Goal: Check status: Check status

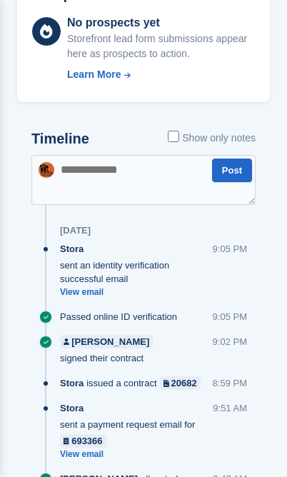
scroll to position [967, 0]
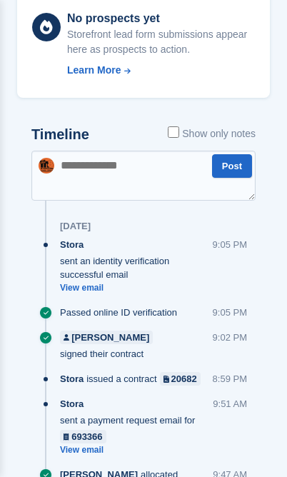
click at [182, 319] on div "Passed online ID verification" at bounding box center [122, 313] width 124 height 14
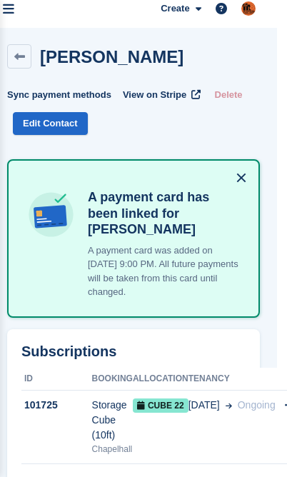
scroll to position [0, 10]
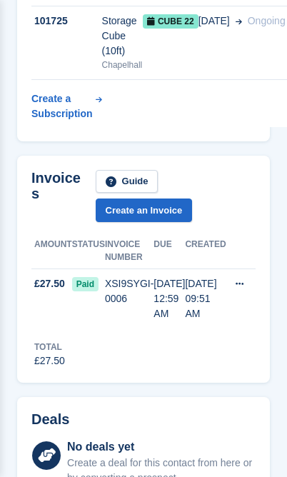
scroll to position [394, 0]
click at [93, 287] on span "Paid" at bounding box center [85, 284] width 26 height 14
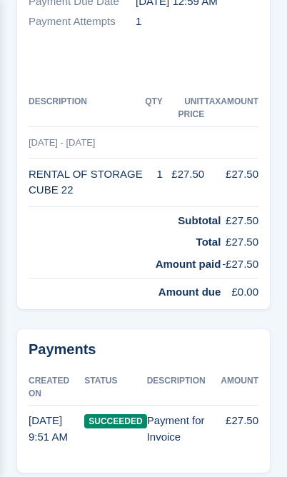
scroll to position [362, 0]
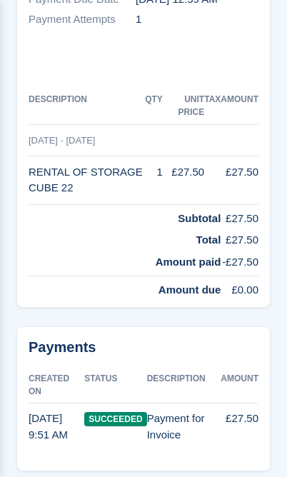
click at [196, 403] on td "Payment for Invoice" at bounding box center [184, 427] width 74 height 48
click at [151, 403] on td "Payment for Invoice" at bounding box center [184, 427] width 74 height 48
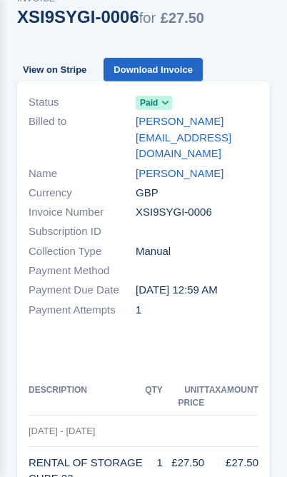
scroll to position [0, 0]
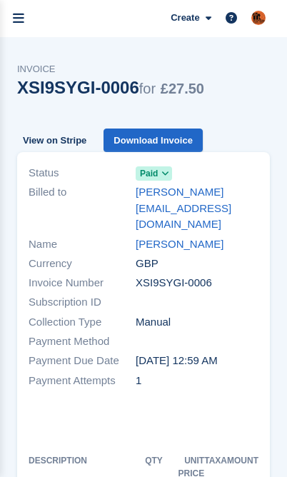
click at [21, 17] on icon "menu" at bounding box center [18, 18] width 11 height 13
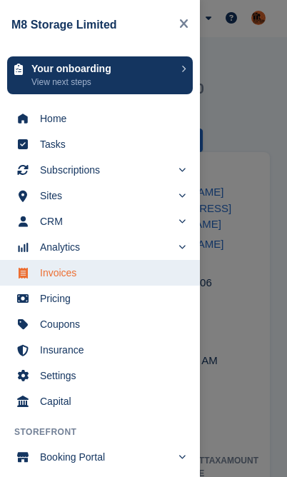
click at [255, 172] on div "main navigation" at bounding box center [143, 238] width 287 height 477
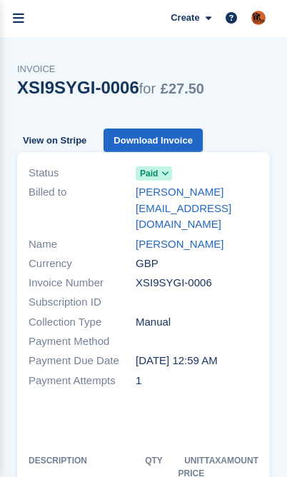
click at [263, 133] on div "Invoices XSI9SYGI-0006 Invoice XSI9SYGI-0006 for £27.50 View on Stripe Download…" at bounding box center [143, 103] width 253 height 99
click at [84, 144] on link "View on Stripe" at bounding box center [54, 141] width 75 height 24
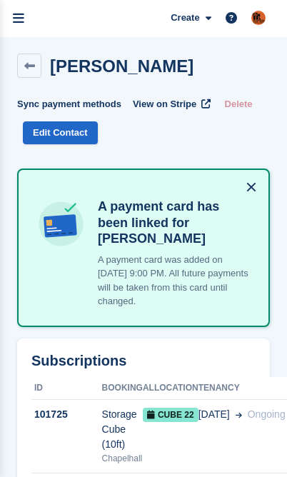
click at [196, 104] on span "View on Stripe" at bounding box center [165, 104] width 64 height 14
click at [181, 100] on span "View on Stripe" at bounding box center [165, 104] width 64 height 14
click at [193, 106] on span "View on Stripe" at bounding box center [165, 104] width 64 height 14
click at [71, 347] on div "Subscriptions ID Booking Allocation Tenancy 101725 Storage Cube (10ft) Chapelha…" at bounding box center [143, 437] width 253 height 196
click at [118, 102] on button "Sync payment methods" at bounding box center [69, 104] width 104 height 24
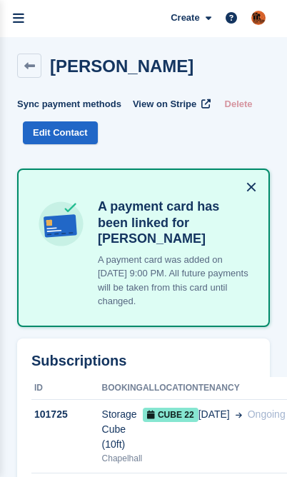
click at [26, 76] on link at bounding box center [29, 66] width 24 height 24
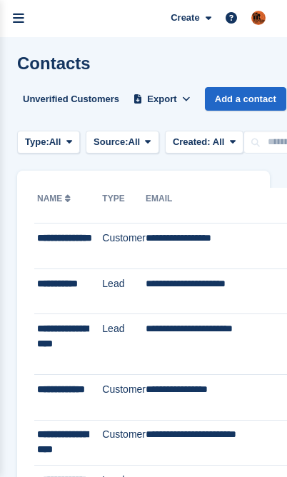
click at [14, 29] on link "menu" at bounding box center [18, 18] width 37 height 37
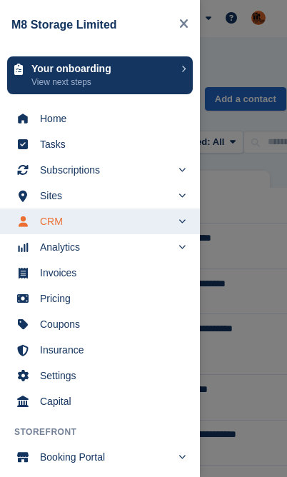
click at [244, 203] on div "main navigation" at bounding box center [143, 238] width 287 height 477
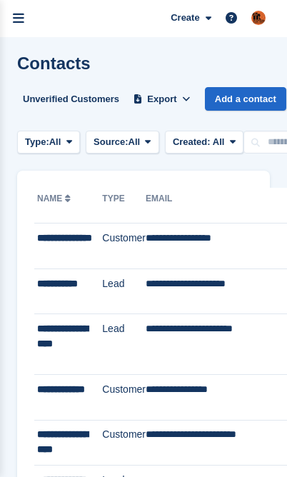
click at [19, 21] on icon "menu" at bounding box center [18, 18] width 11 height 13
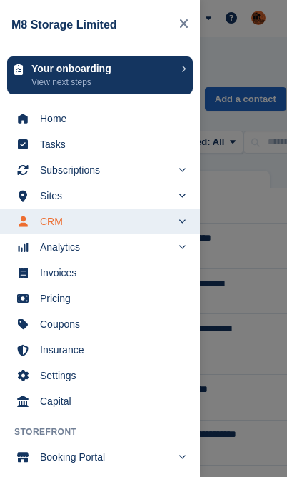
click at [250, 182] on div "main navigation" at bounding box center [143, 238] width 287 height 477
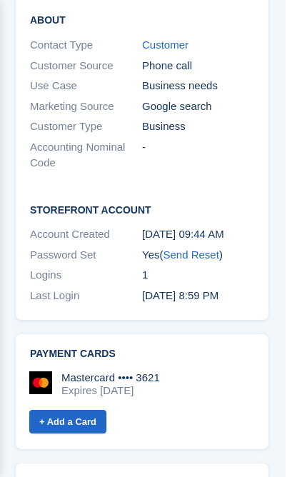
scroll to position [2103, 1]
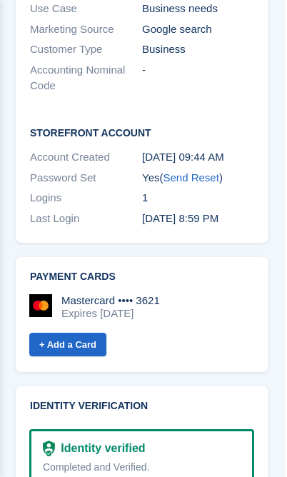
click at [81, 474] on div "Completed and Verified." at bounding box center [142, 467] width 198 height 15
click at [95, 474] on div "Completed and Verified." at bounding box center [142, 467] width 198 height 15
click at [105, 473] on div "Completed and Verified." at bounding box center [142, 467] width 198 height 15
click at [115, 457] on div "Identity verified" at bounding box center [100, 448] width 90 height 17
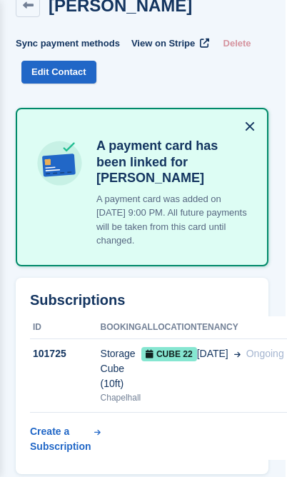
scroll to position [0, 1]
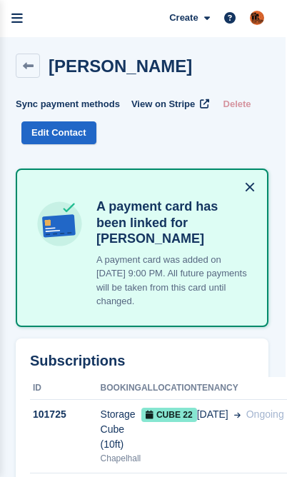
click at [194, 104] on span "View on Stripe" at bounding box center [163, 104] width 64 height 14
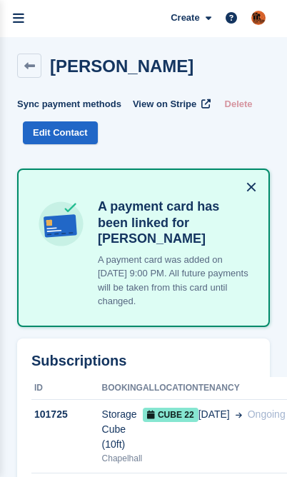
click at [181, 103] on span "View on Stripe" at bounding box center [165, 104] width 64 height 14
click at [190, 109] on span "View on Stripe" at bounding box center [165, 104] width 64 height 14
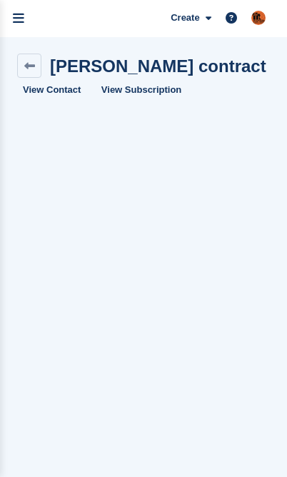
click at [31, 69] on icon at bounding box center [29, 66] width 11 height 11
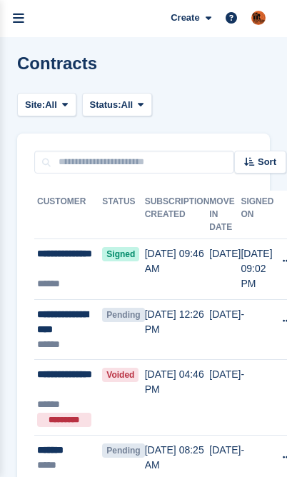
click at [20, 24] on icon "menu" at bounding box center [18, 18] width 11 height 13
